Goal: Information Seeking & Learning: Learn about a topic

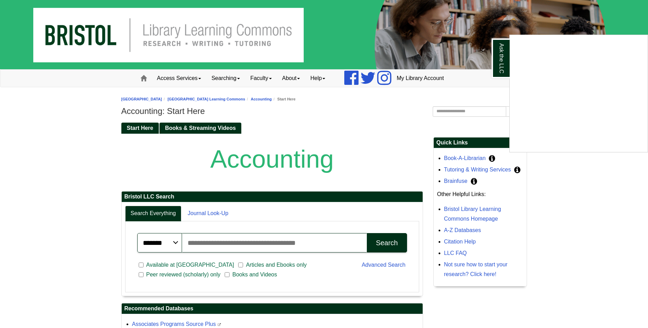
click at [564, 315] on div "Ask the LLC" at bounding box center [324, 164] width 648 height 328
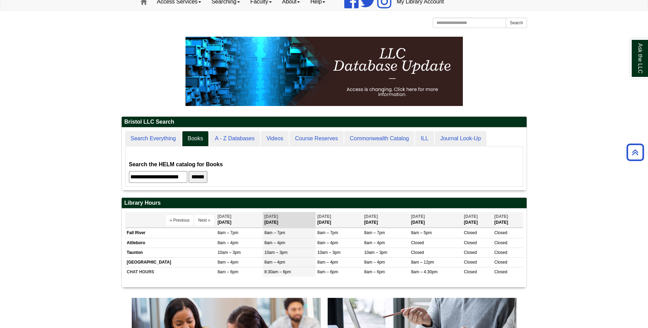
scroll to position [63, 405]
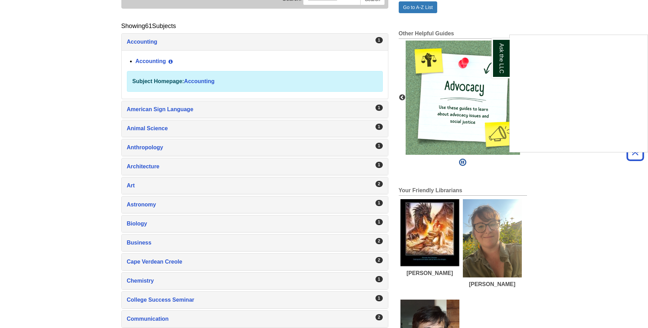
scroll to position [35, 0]
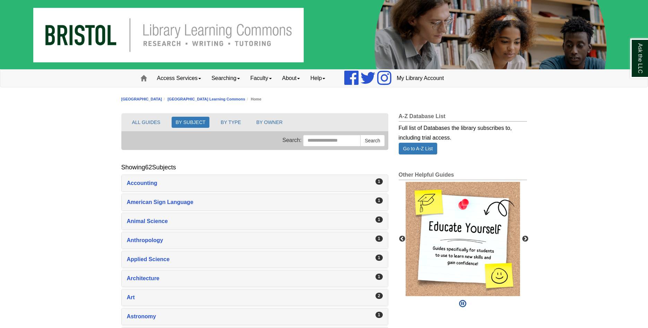
scroll to position [35, 0]
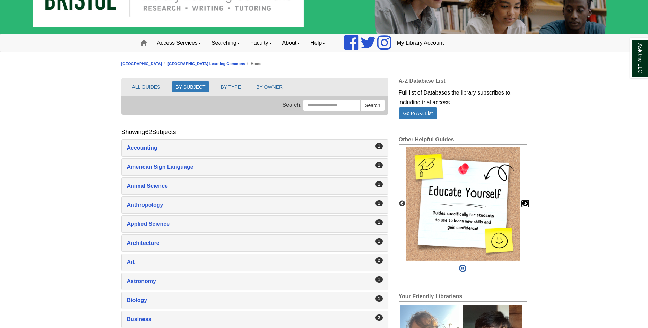
click at [526, 205] on button "Next" at bounding box center [525, 203] width 7 height 7
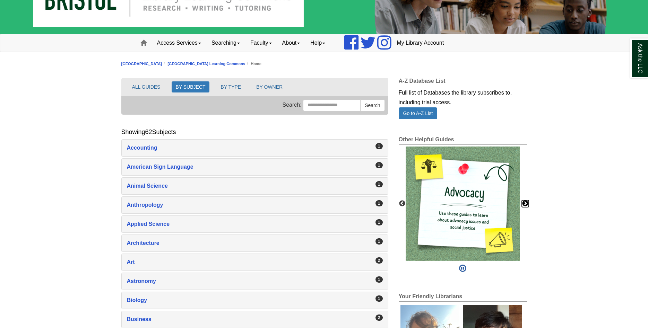
click at [526, 205] on button "Next" at bounding box center [525, 203] width 7 height 7
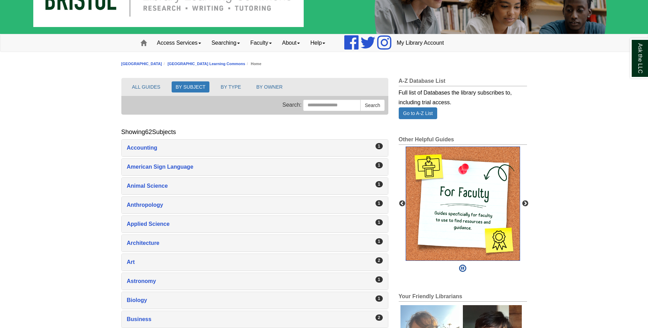
click at [483, 211] on img "slideshow" at bounding box center [463, 204] width 114 height 114
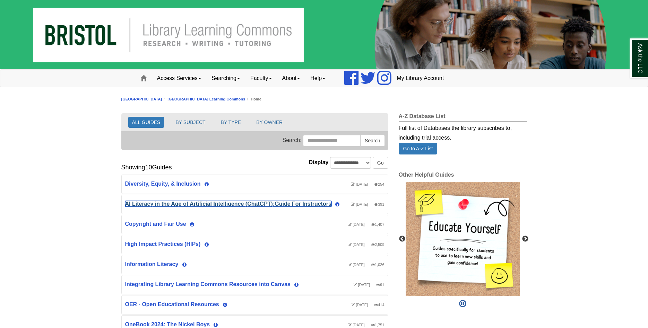
click at [189, 206] on link "AI Literacy in the Age of Artificial Intelligence (ChatGPT):Guide For Instructo…" at bounding box center [228, 204] width 206 height 6
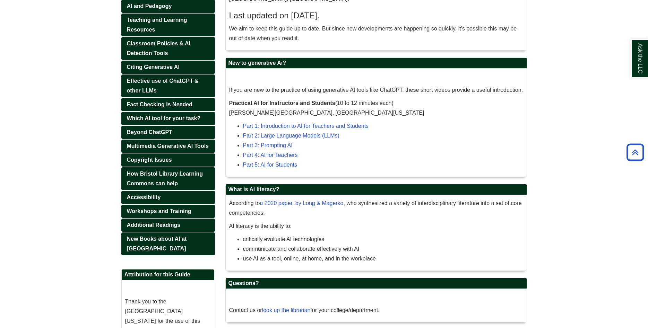
scroll to position [212, 0]
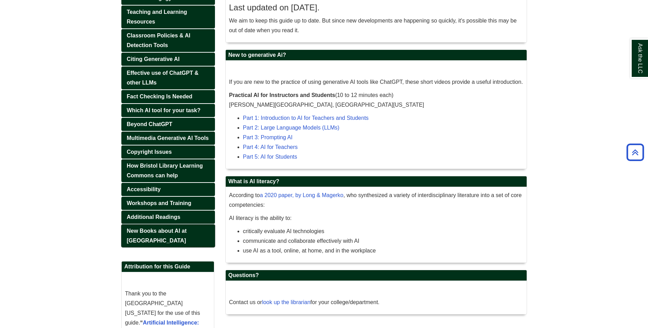
click at [175, 232] on span "New Books about AI at [GEOGRAPHIC_DATA]" at bounding box center [157, 236] width 60 height 16
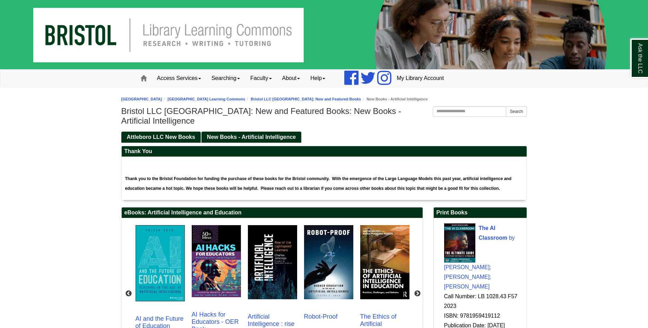
scroll to position [645, 93]
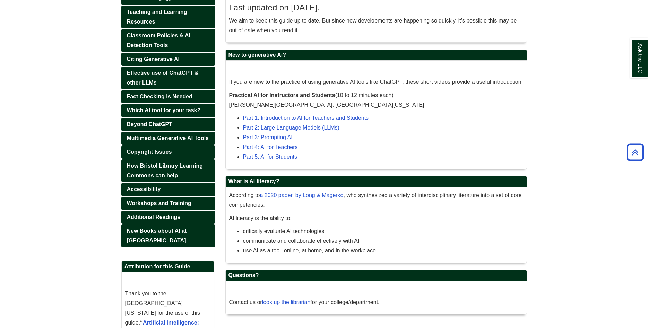
scroll to position [283, 0]
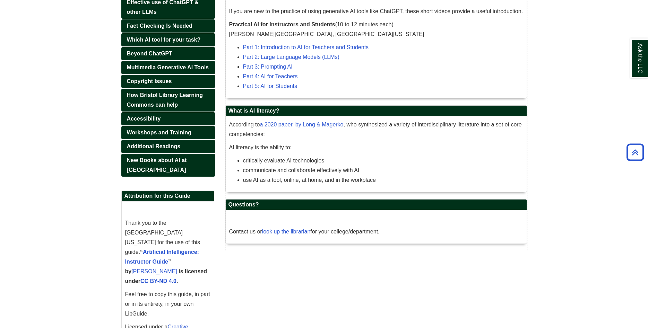
drag, startPoint x: 524, startPoint y: 36, endPoint x: 530, endPoint y: 42, distance: 8.6
